Goal: Find specific page/section: Find specific page/section

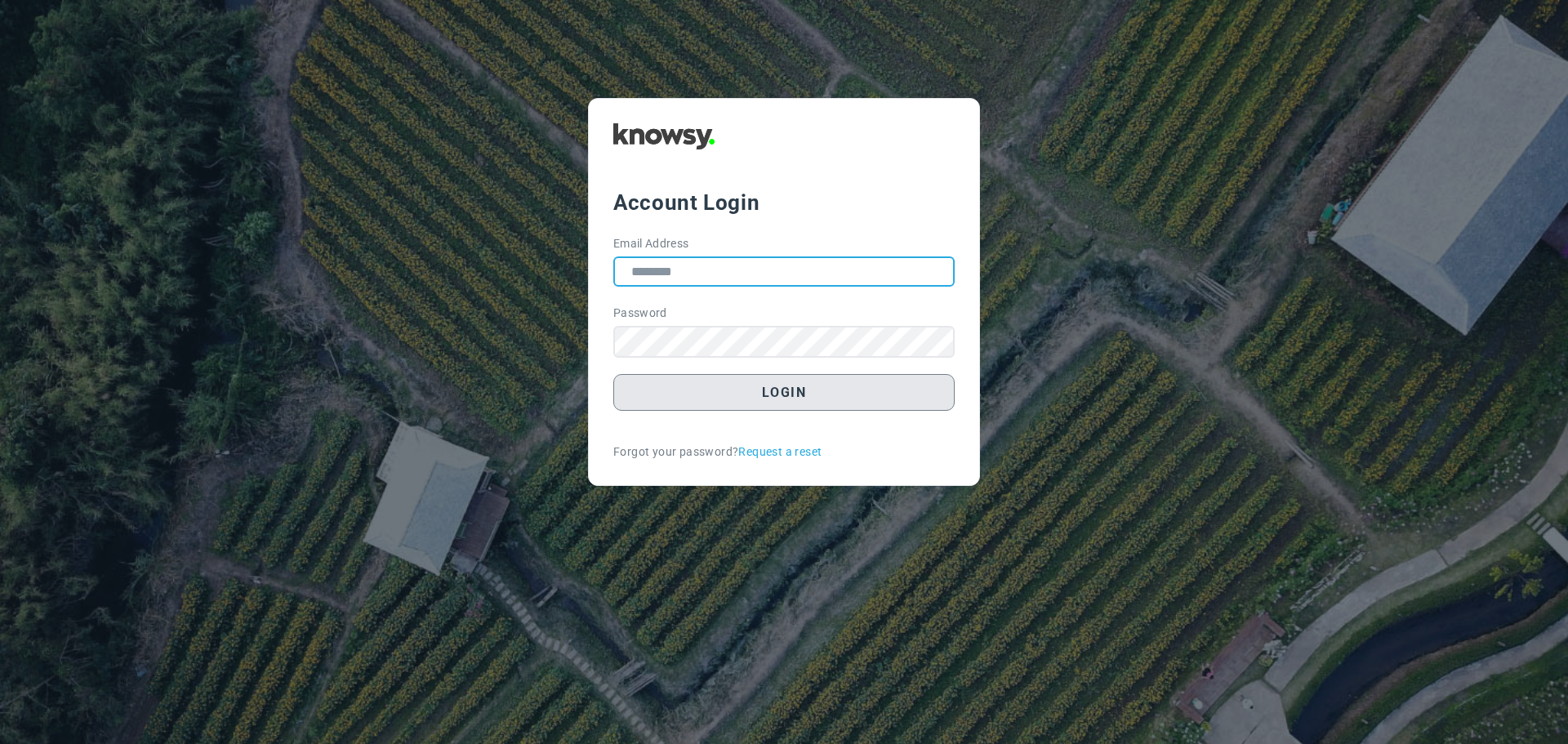
type input "**********"
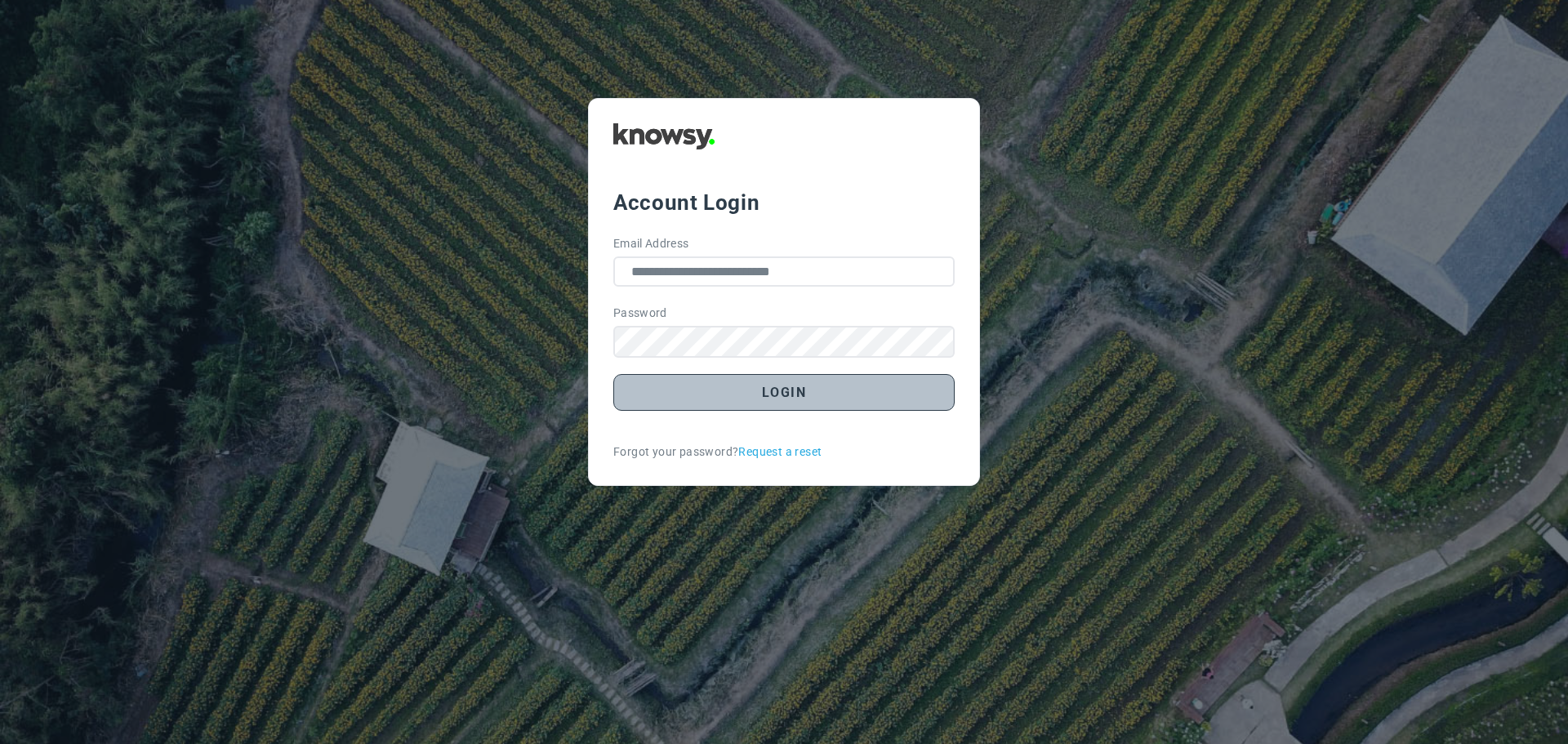
click at [695, 390] on button "Login" at bounding box center [784, 392] width 342 height 36
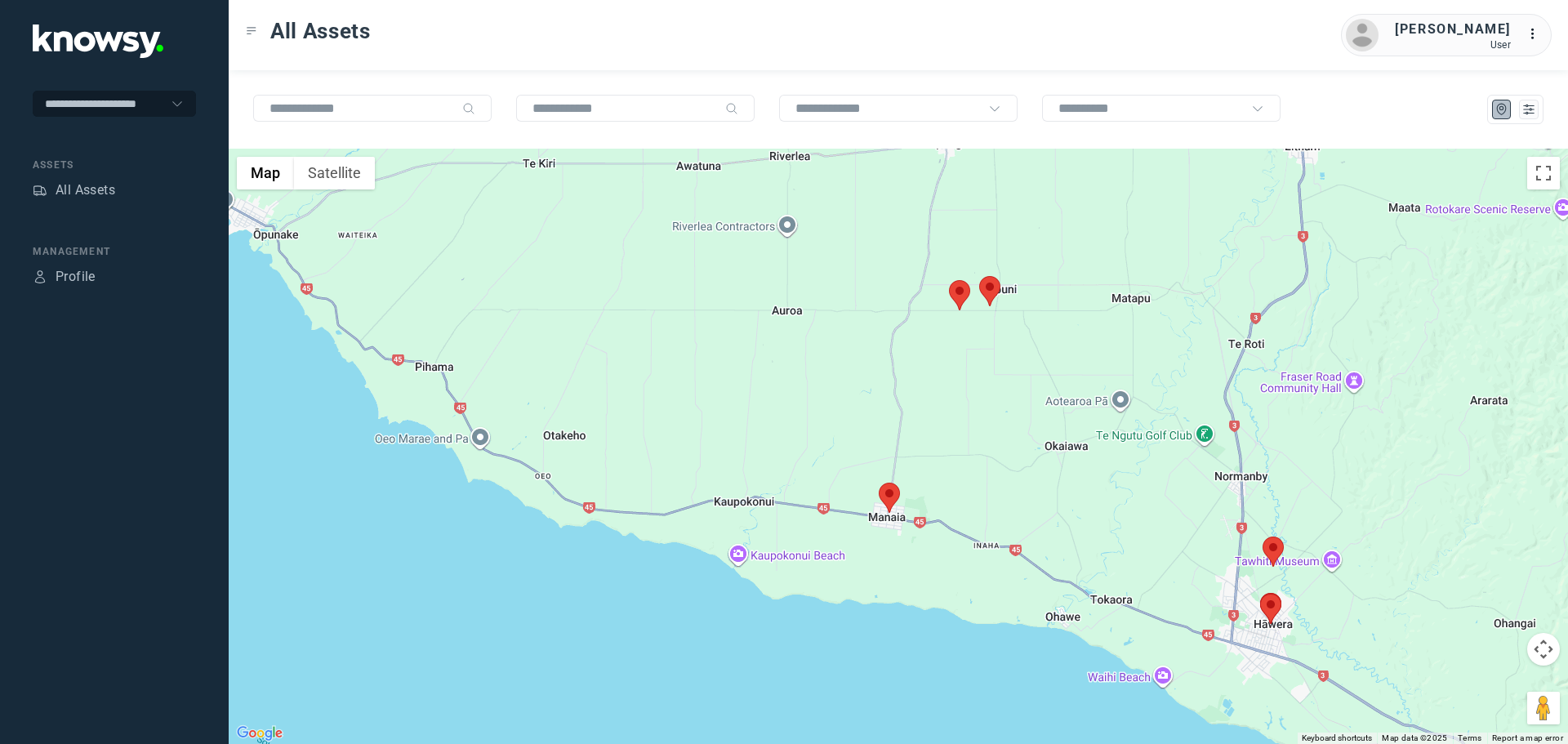
click at [949, 280] on area at bounding box center [949, 280] width 0 height 0
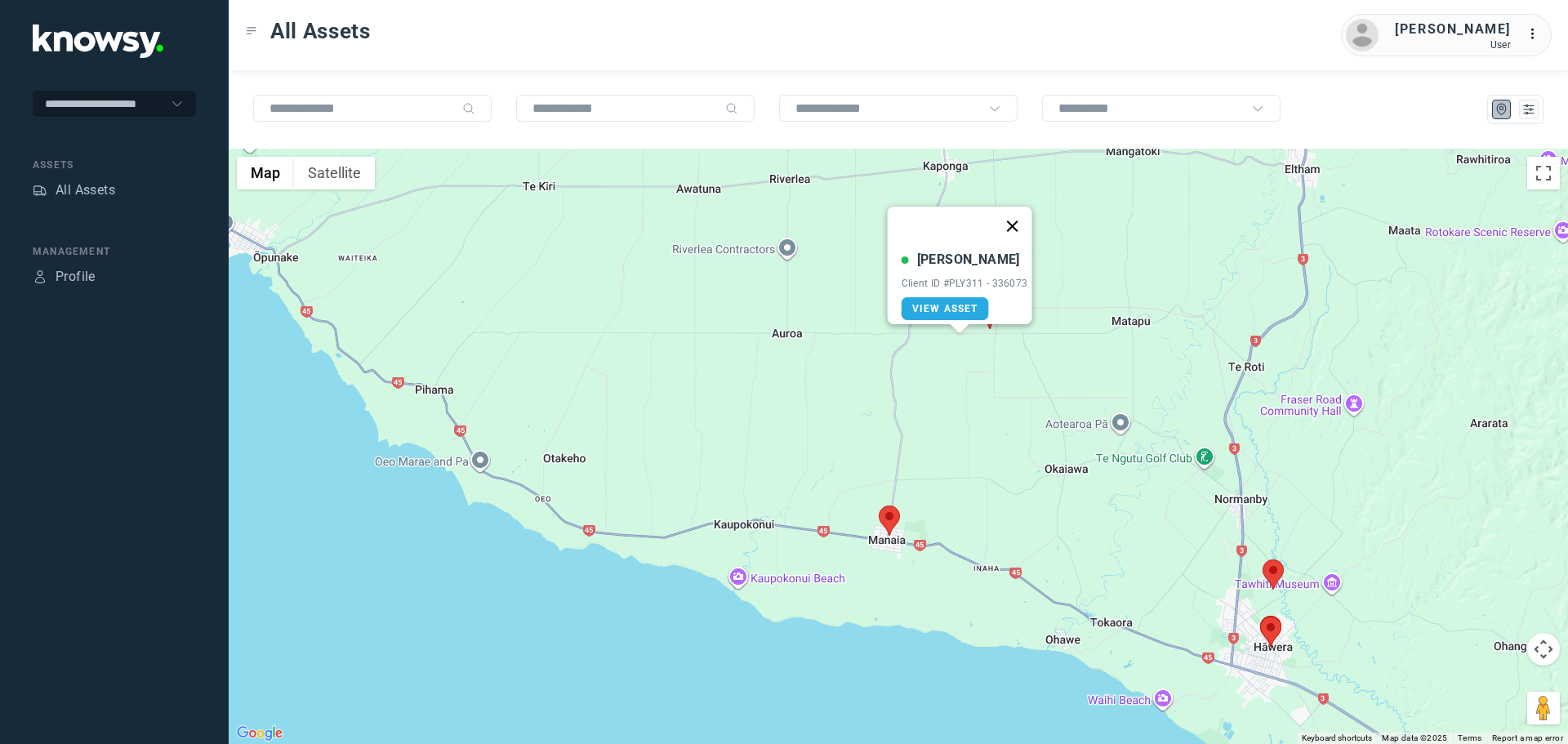
click at [1011, 228] on button "Close" at bounding box center [1011, 226] width 39 height 39
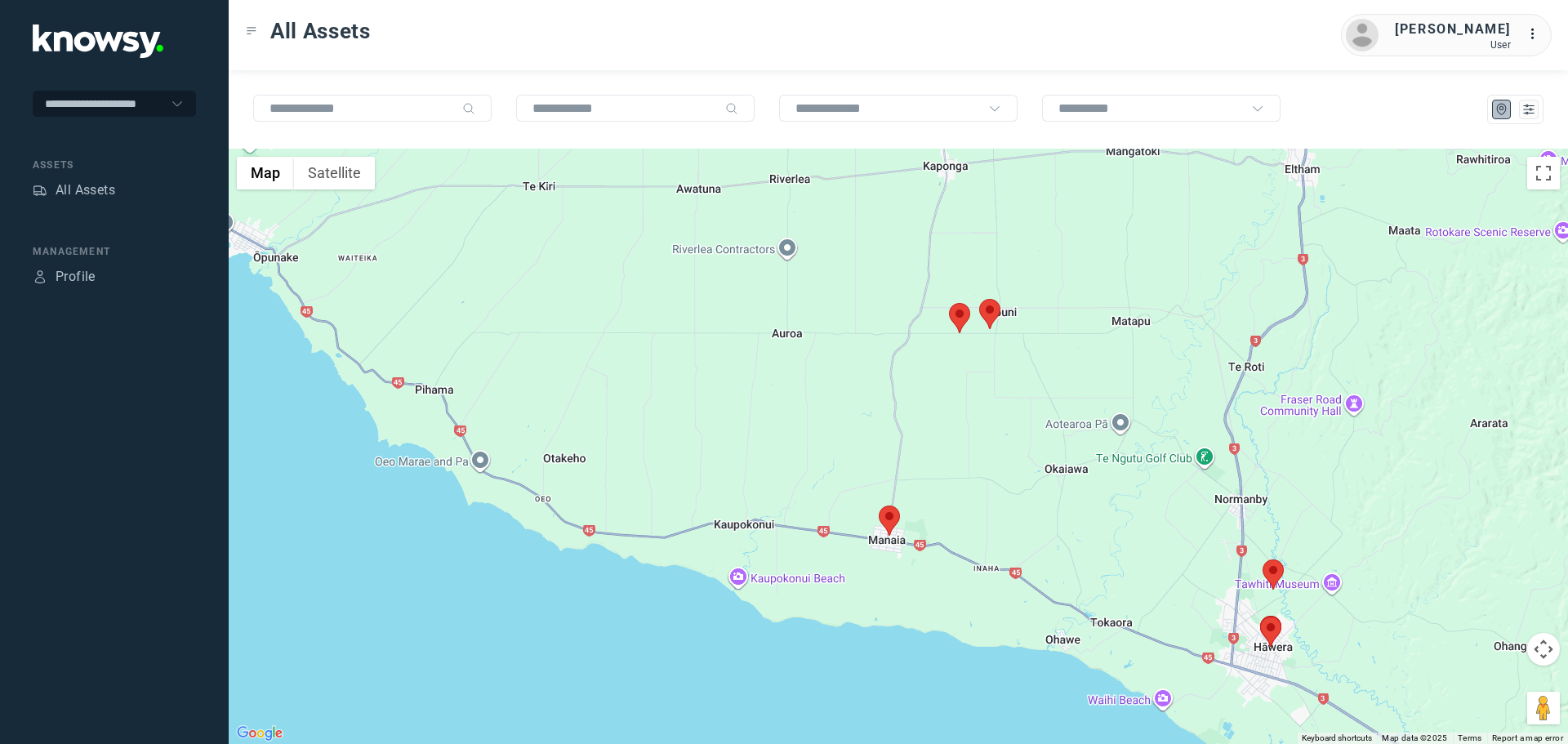
click at [979, 298] on area at bounding box center [979, 298] width 0 height 0
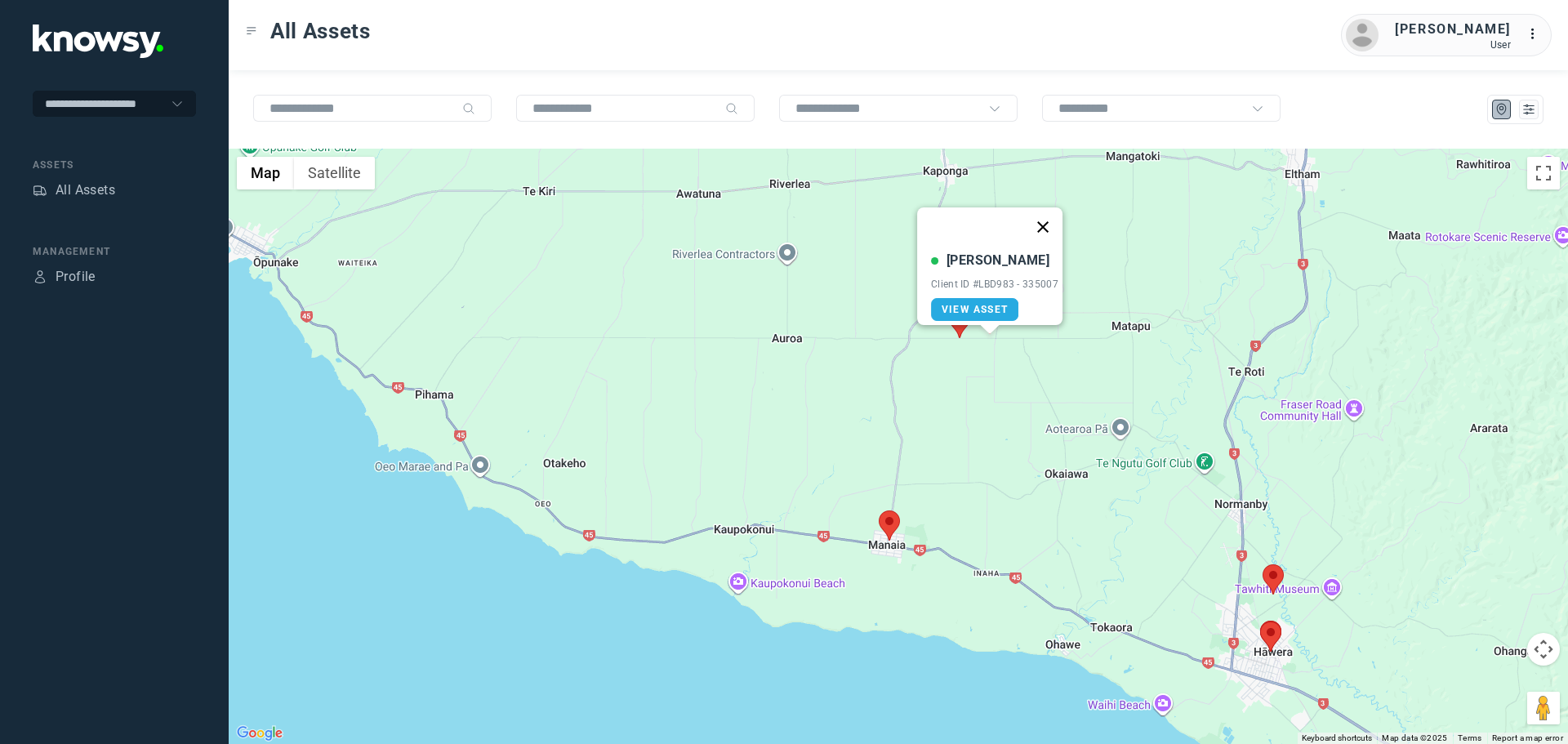
click at [1049, 224] on button "Close" at bounding box center [1042, 227] width 39 height 39
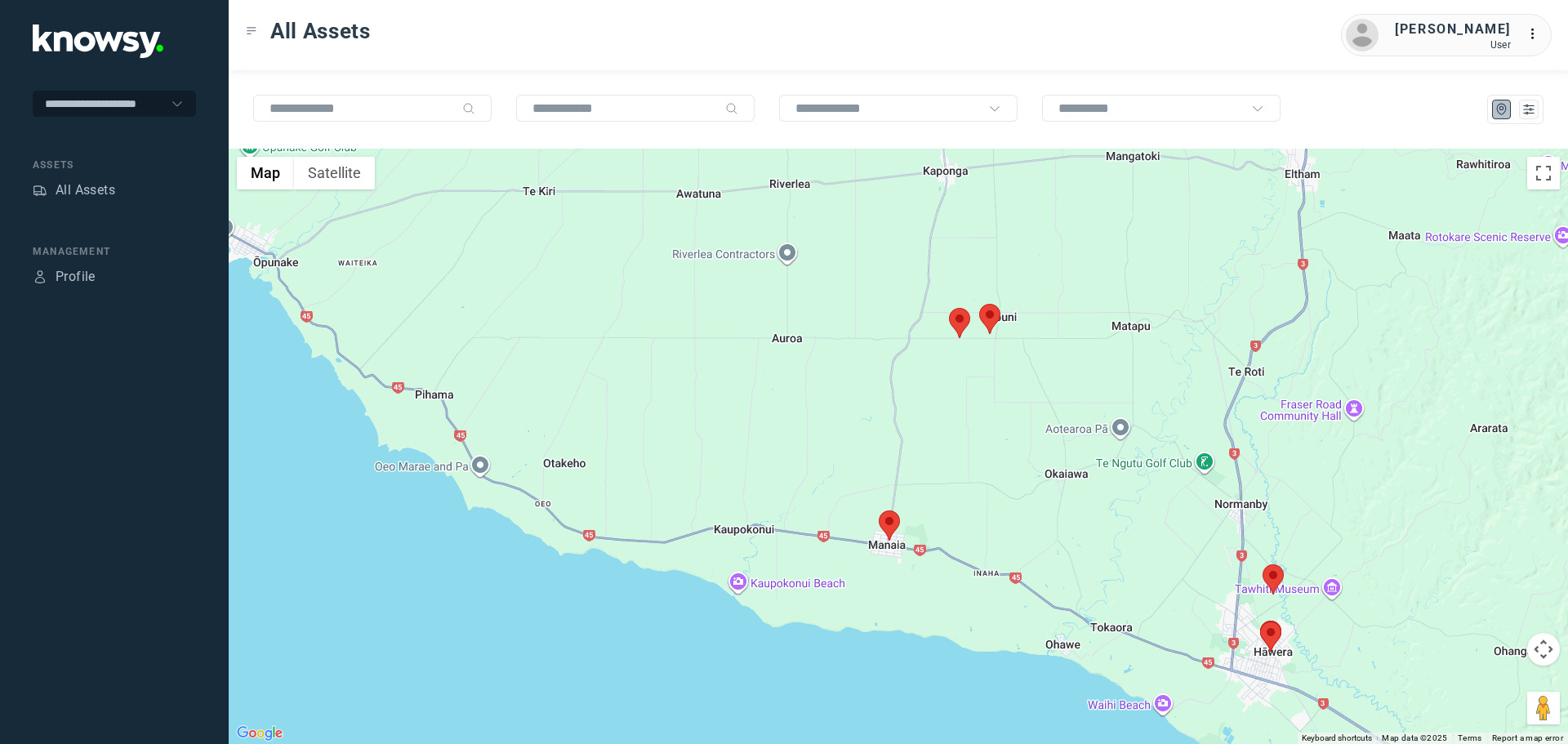
click at [879, 510] on area at bounding box center [879, 510] width 0 height 0
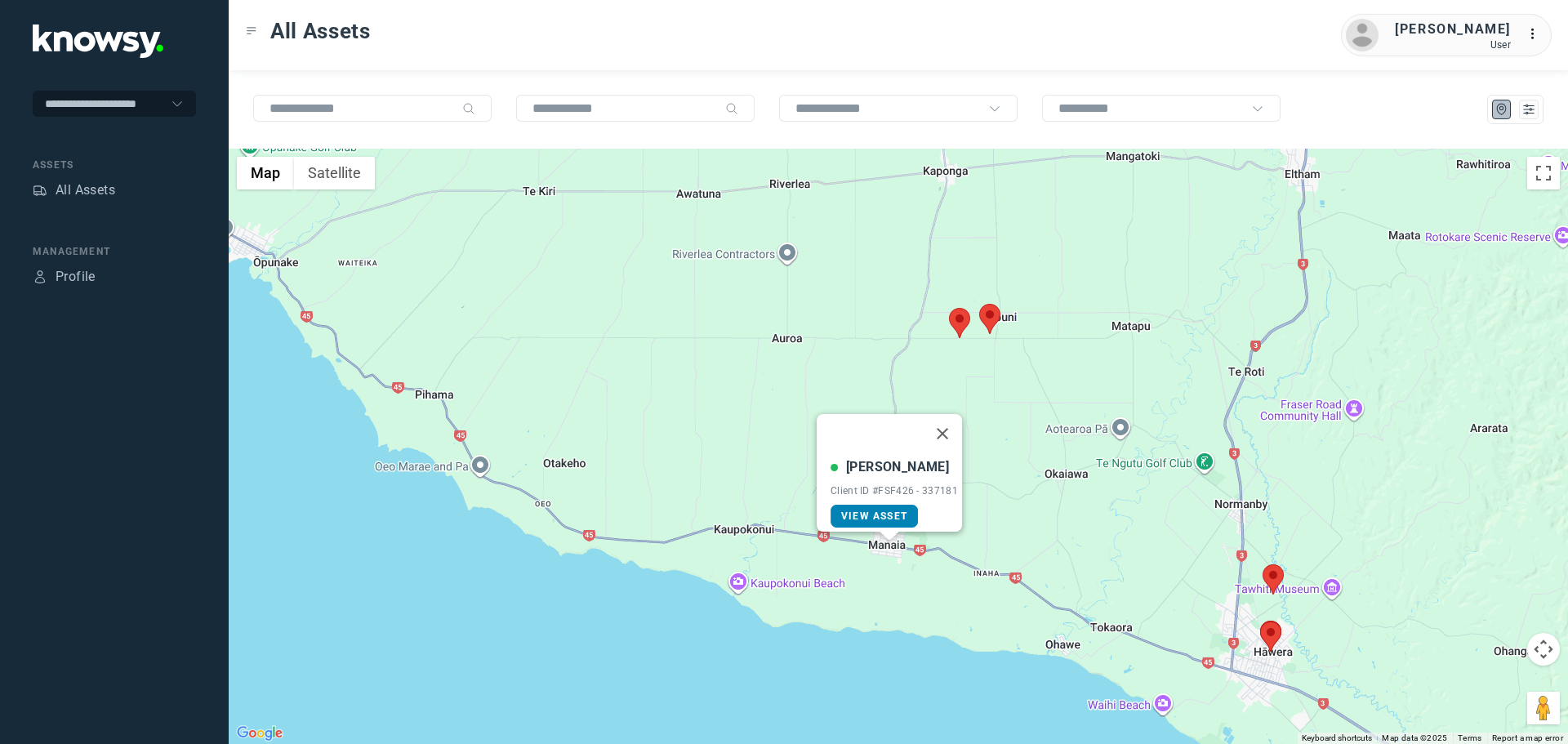
click at [893, 510] on span "View Asset" at bounding box center [874, 516] width 66 height 12
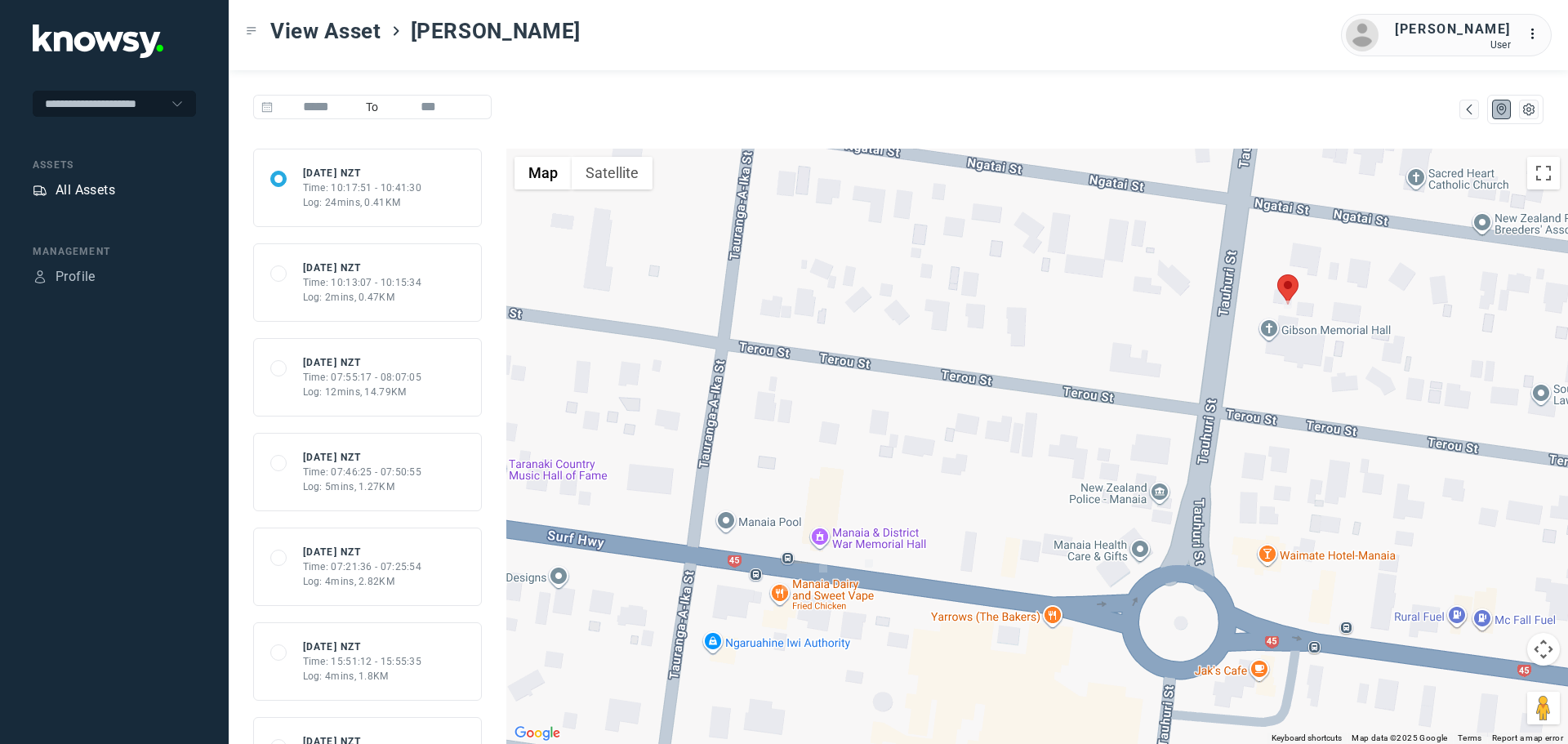
click at [103, 188] on div "All Assets" at bounding box center [85, 190] width 60 height 20
